Goal: Find specific page/section: Find specific page/section

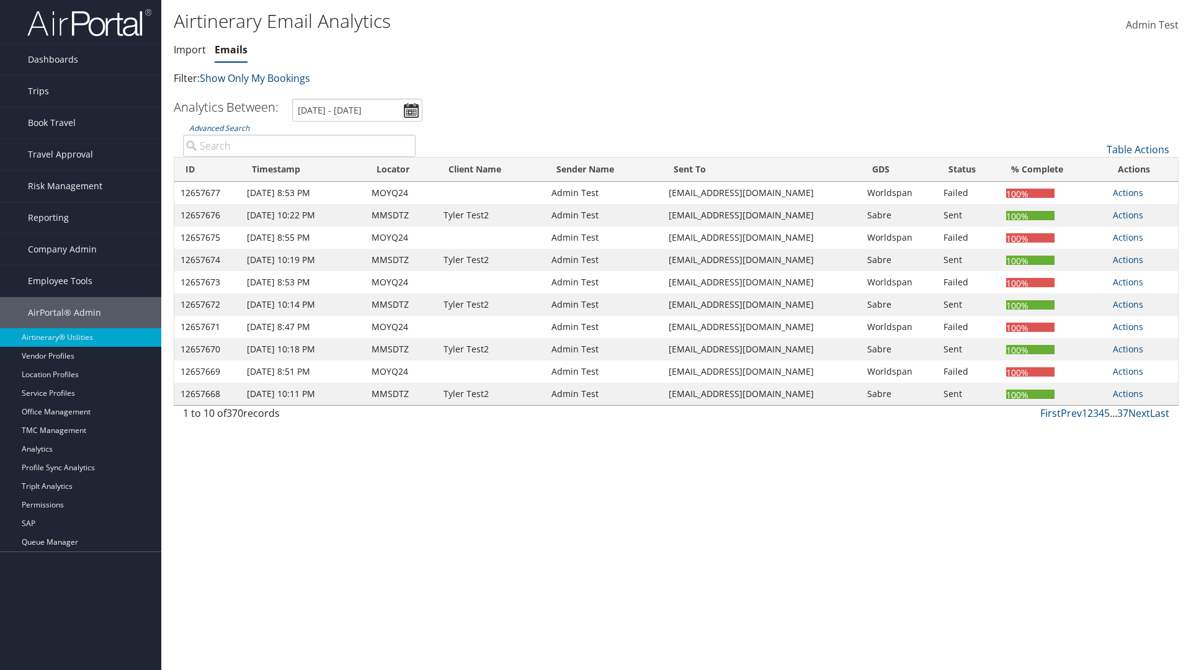
click at [231, 50] on link "Emails" at bounding box center [231, 50] width 33 height 14
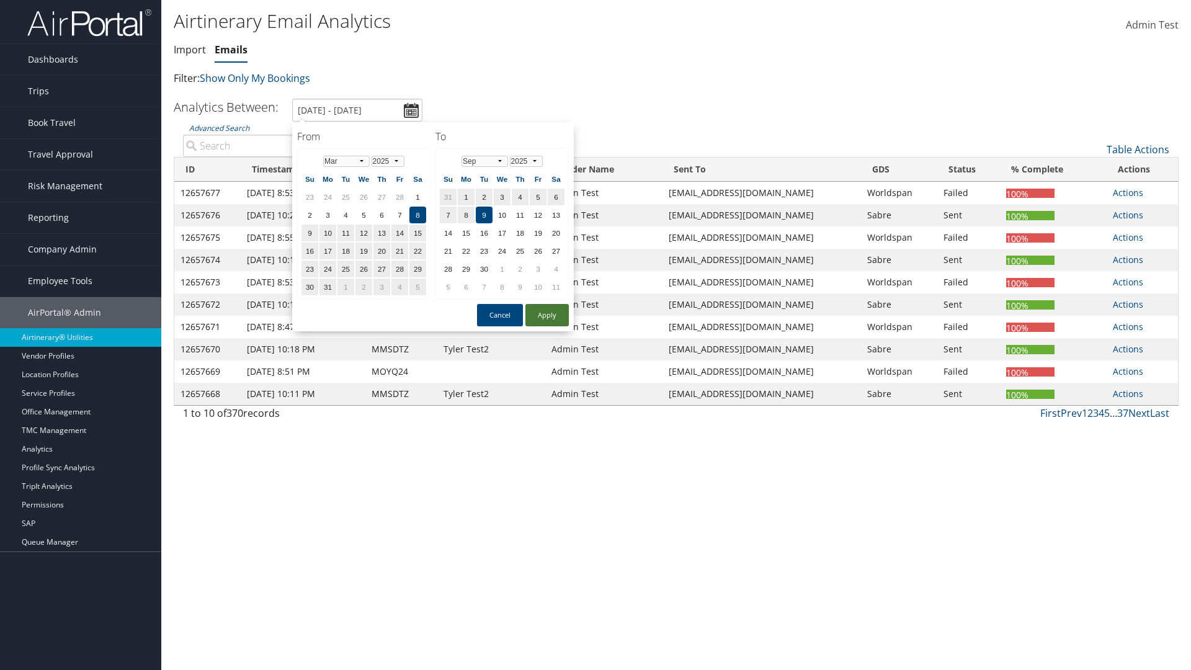
click at [547, 315] on button "Apply" at bounding box center [546, 315] width 43 height 22
type input "[DATE] - [DATE]"
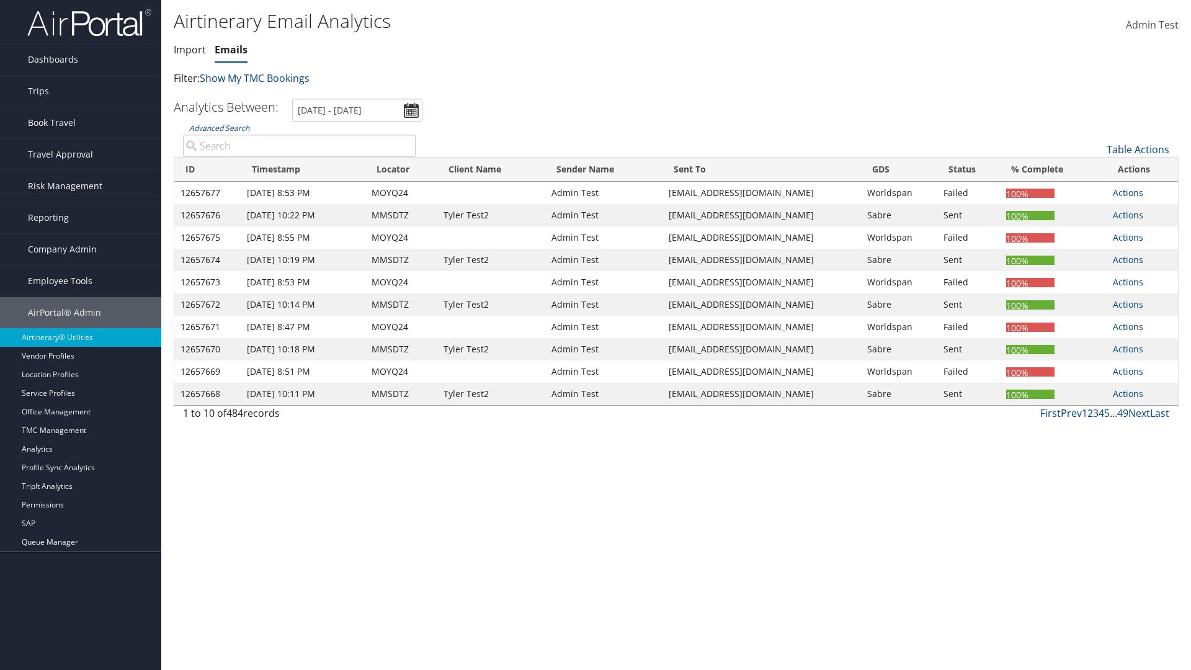
click at [208, 169] on th "ID" at bounding box center [207, 170] width 66 height 24
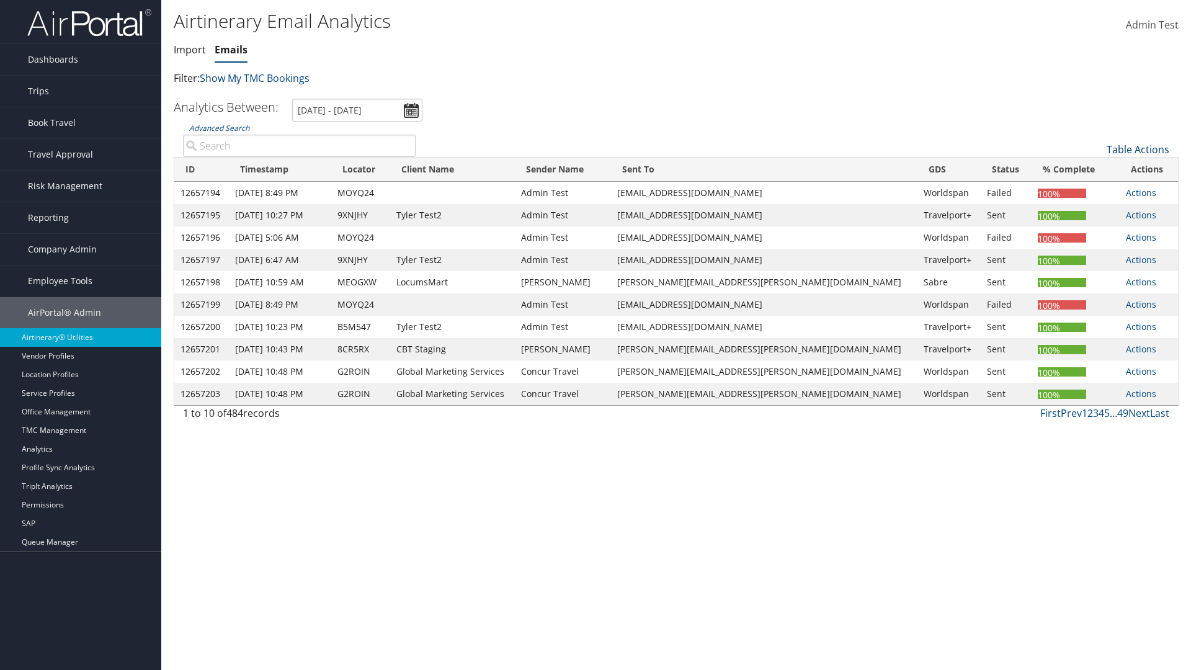
click at [207, 169] on th "ID" at bounding box center [201, 170] width 55 height 24
click at [1138, 150] on link "Table Actions" at bounding box center [1138, 150] width 63 height 14
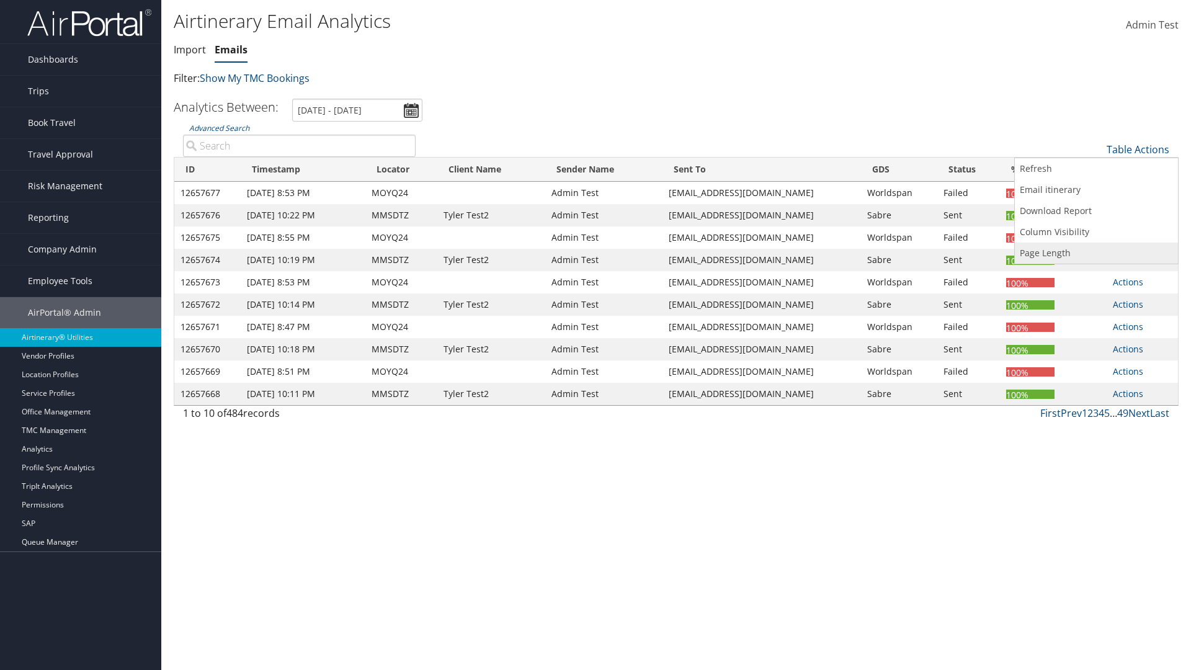
click at [1096, 253] on link "Page Length" at bounding box center [1096, 253] width 163 height 21
click at [1096, 191] on link "25" at bounding box center [1096, 191] width 163 height 21
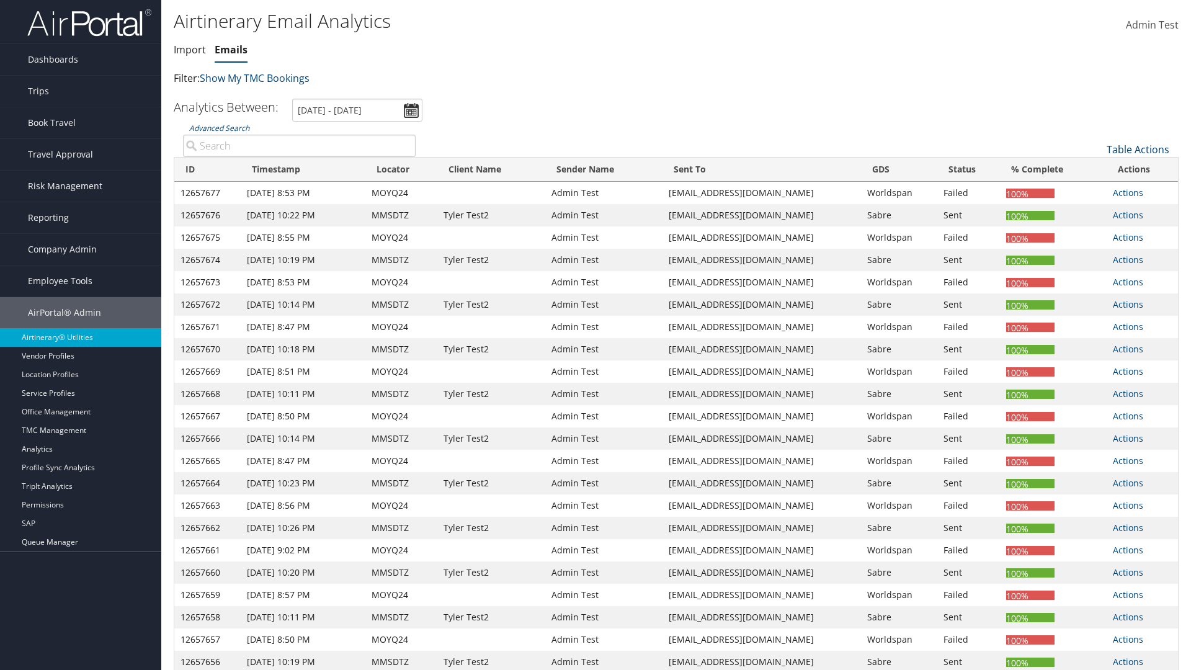
click at [1138, 143] on link "Table Actions" at bounding box center [1138, 150] width 63 height 14
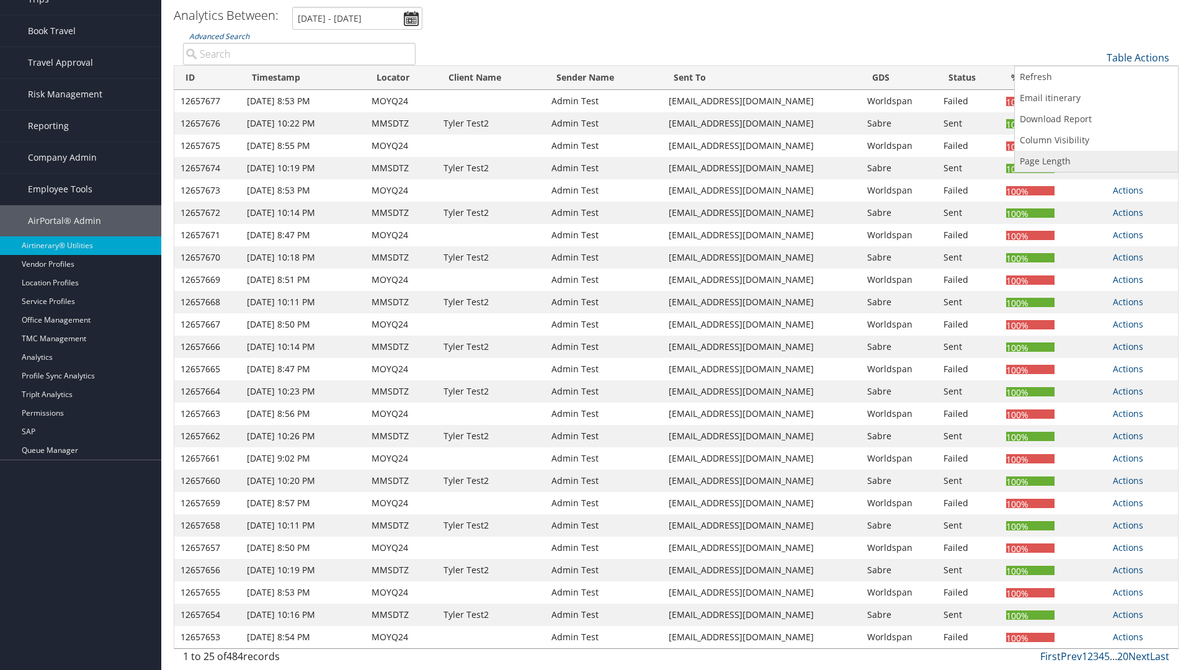
click at [1096, 161] on link "Page Length" at bounding box center [1096, 161] width 163 height 21
